Goal: Task Accomplishment & Management: Complete application form

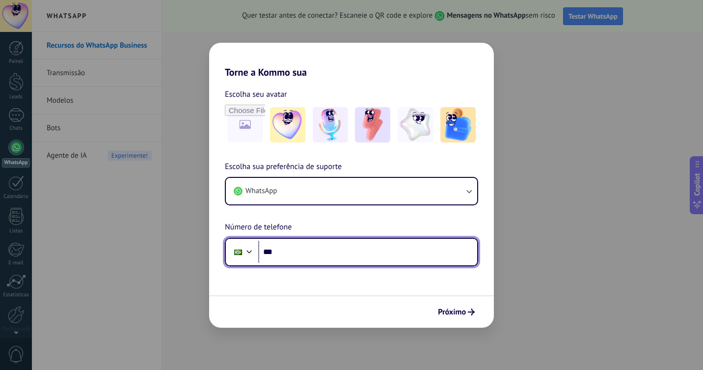
click at [319, 250] on input "***" at bounding box center [367, 252] width 219 height 23
type input "**********"
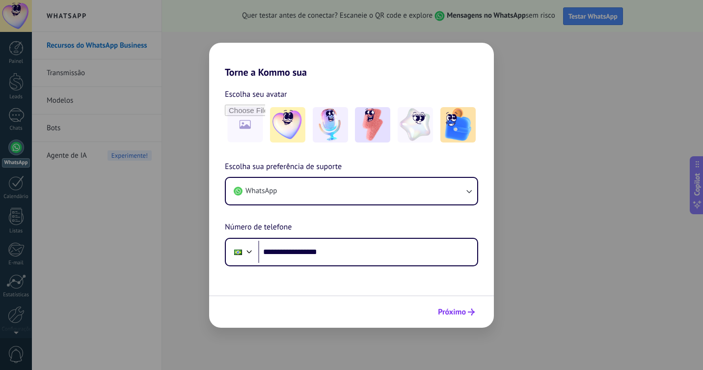
click at [458, 311] on span "Próximo" at bounding box center [452, 311] width 28 height 7
